Goal: Find specific page/section: Find specific page/section

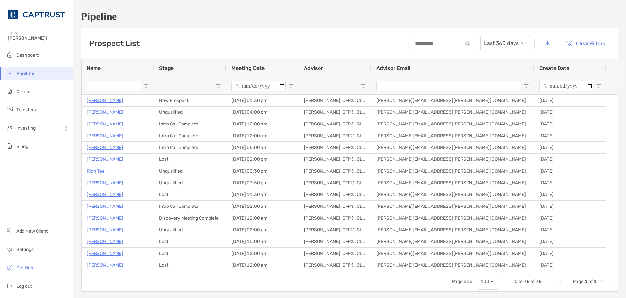
click at [114, 88] on input "Name Filter Input" at bounding box center [114, 86] width 54 height 10
type input "*"
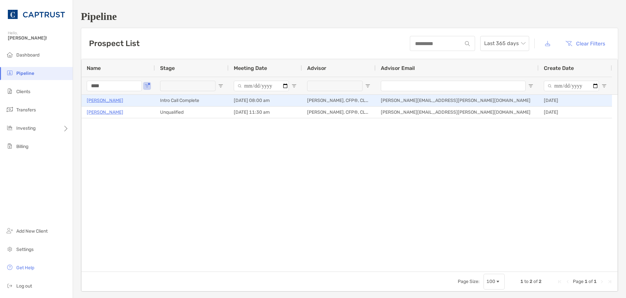
type input "****"
click at [102, 99] on p "[PERSON_NAME]" at bounding box center [105, 100] width 37 height 8
